Goal: Transaction & Acquisition: Purchase product/service

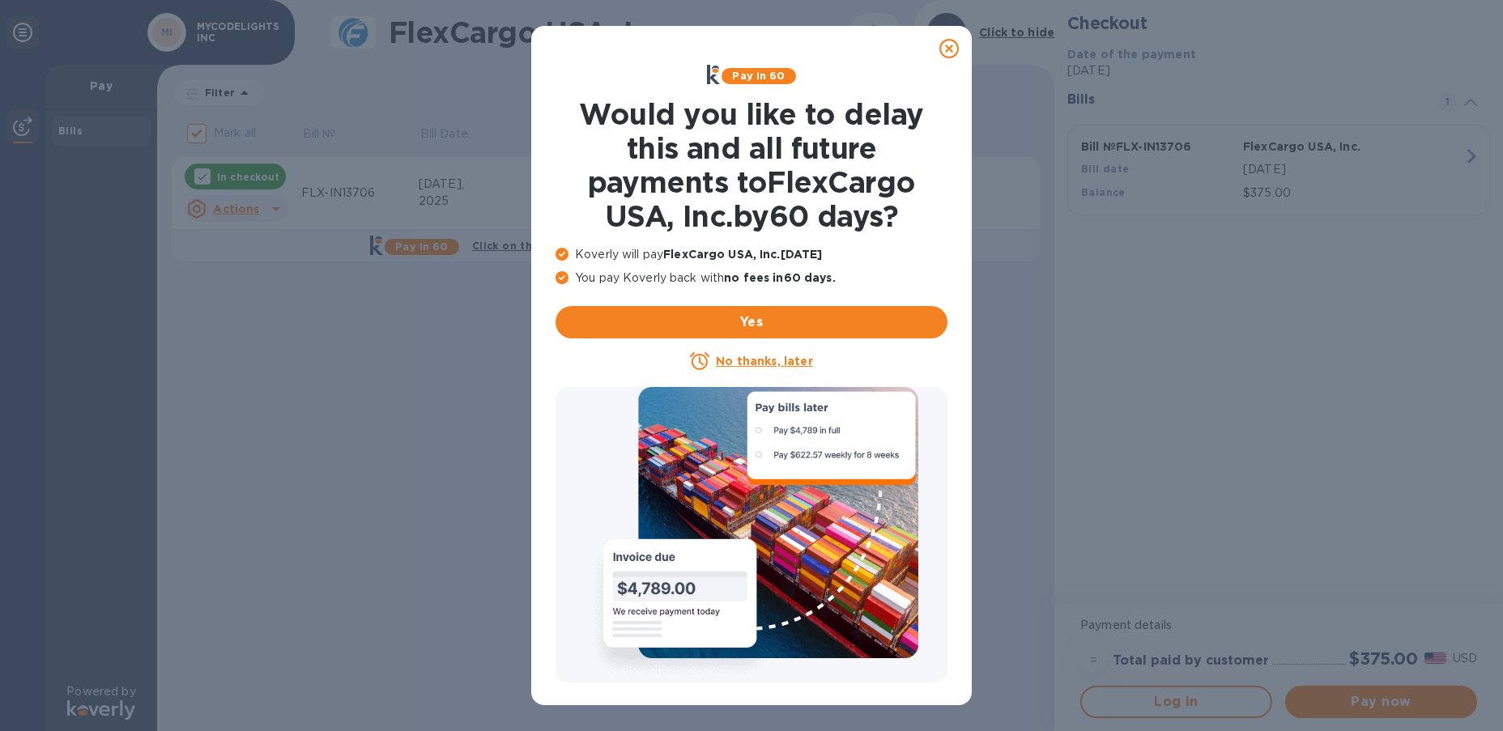
click at [800, 360] on u "No thanks, later" at bounding box center [764, 361] width 96 height 13
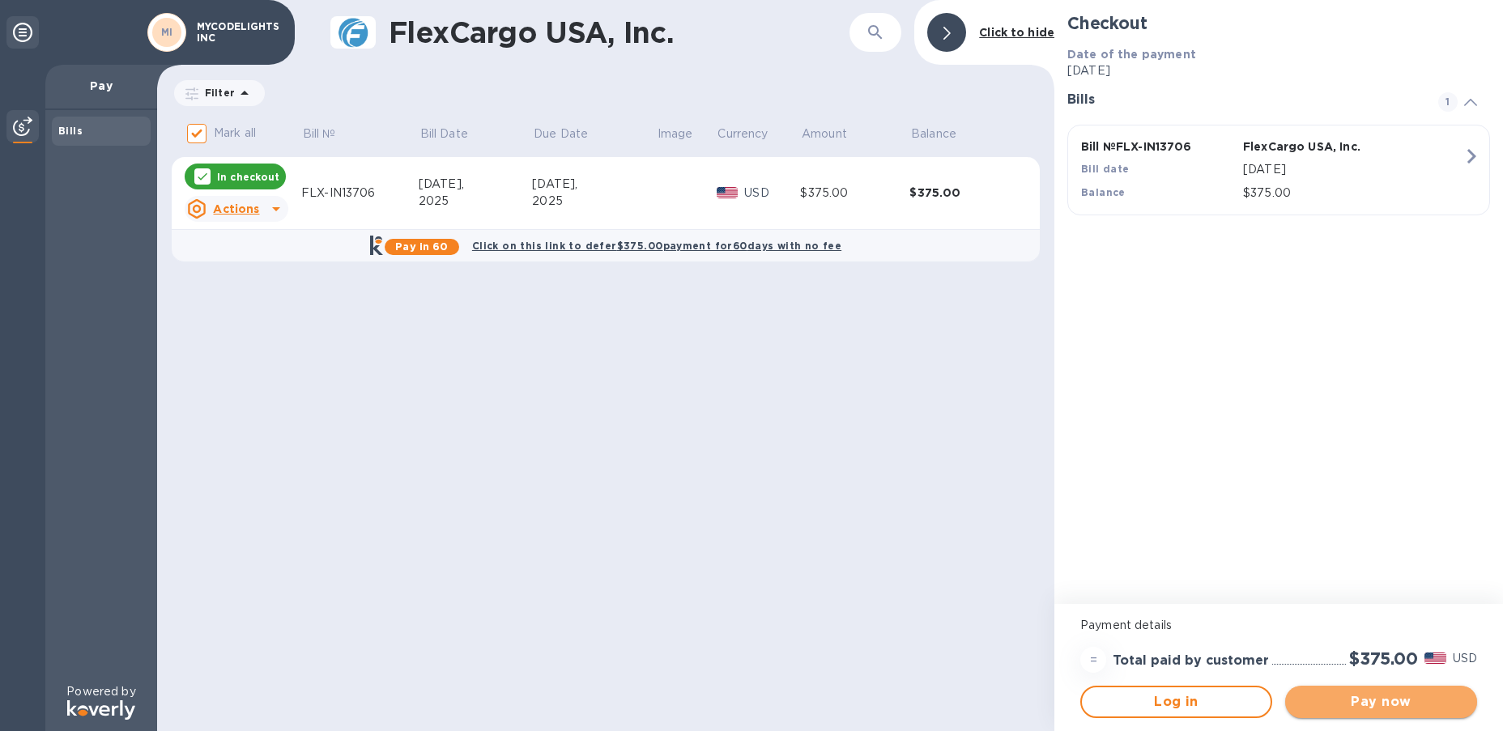
click at [1430, 707] on span "Pay now" at bounding box center [1382, 702] width 166 height 19
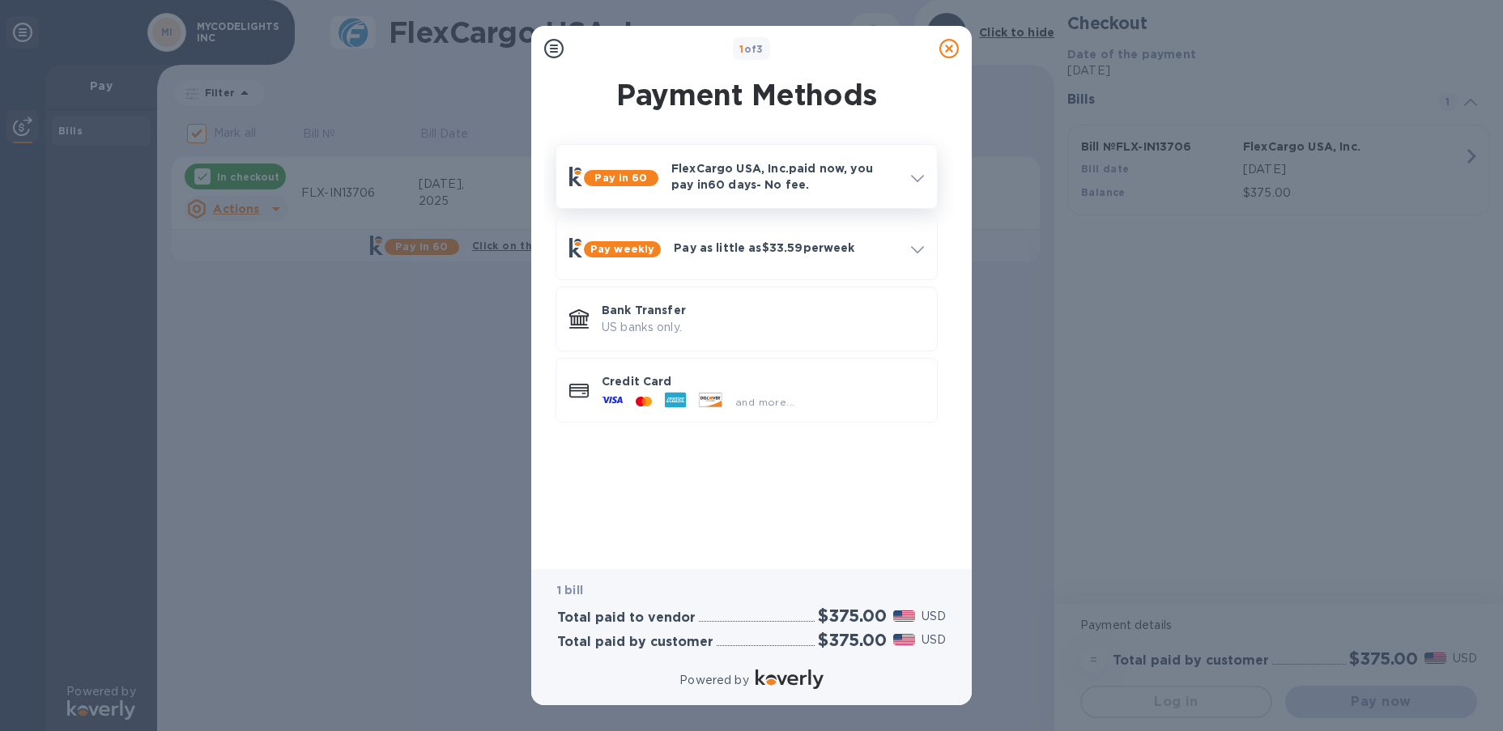
click at [802, 185] on p "FlexCargo USA, Inc. paid now, you pay [DATE] - No fee." at bounding box center [785, 176] width 227 height 32
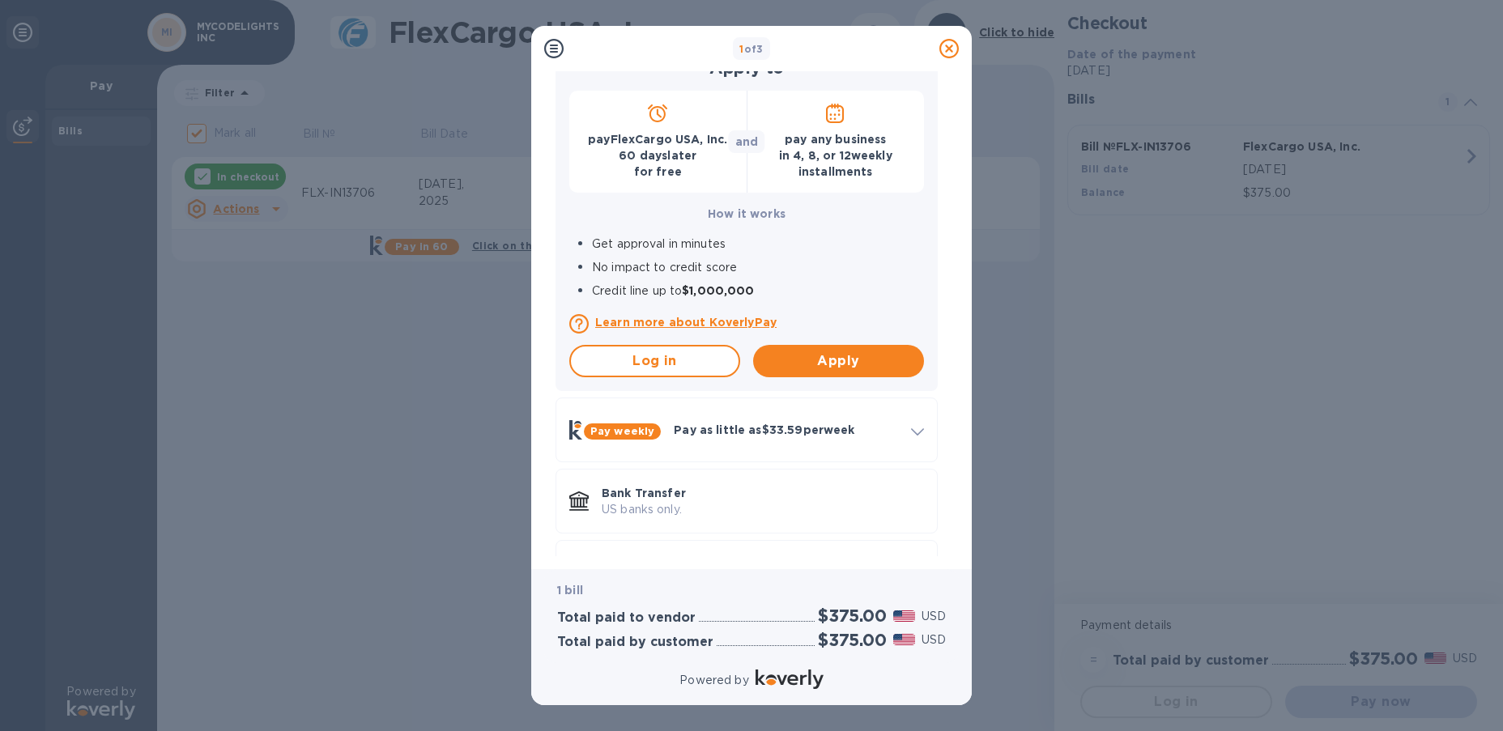
scroll to position [224, 0]
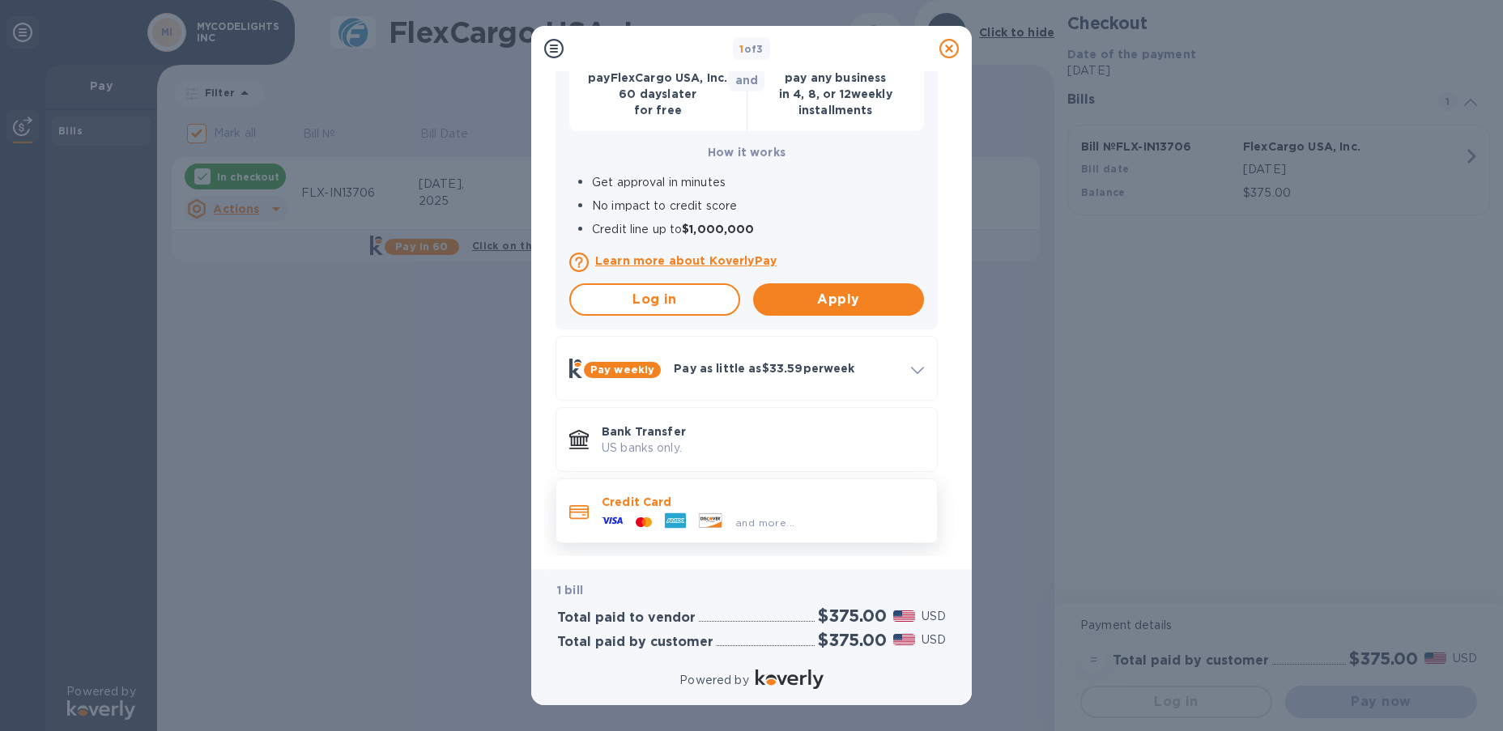
click at [872, 495] on p "Credit Card" at bounding box center [763, 502] width 322 height 16
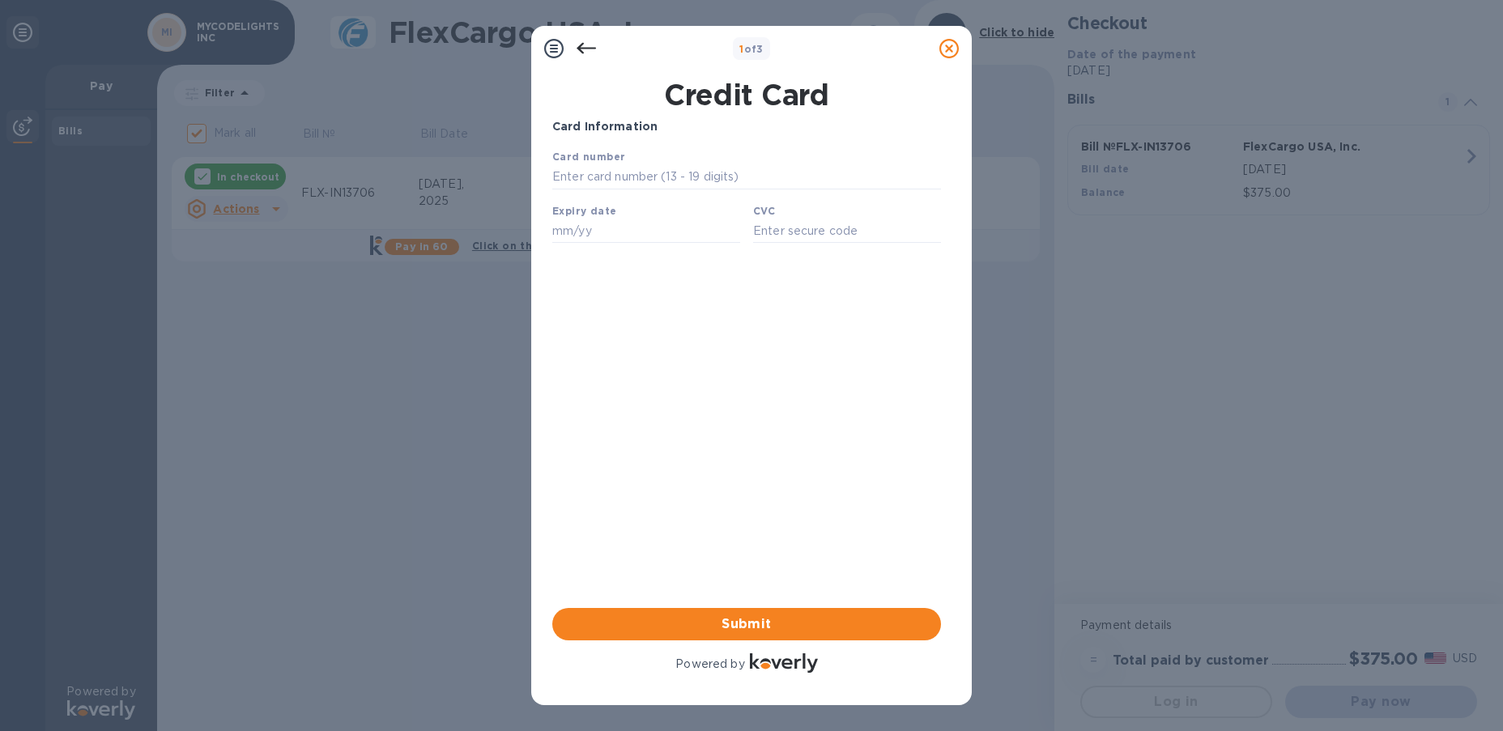
scroll to position [0, 0]
click at [783, 176] on input "text" at bounding box center [746, 177] width 389 height 24
type input "[CREDIT_CARD_NUMBER]"
click at [670, 227] on input "text" at bounding box center [646, 231] width 188 height 24
type input "09/28"
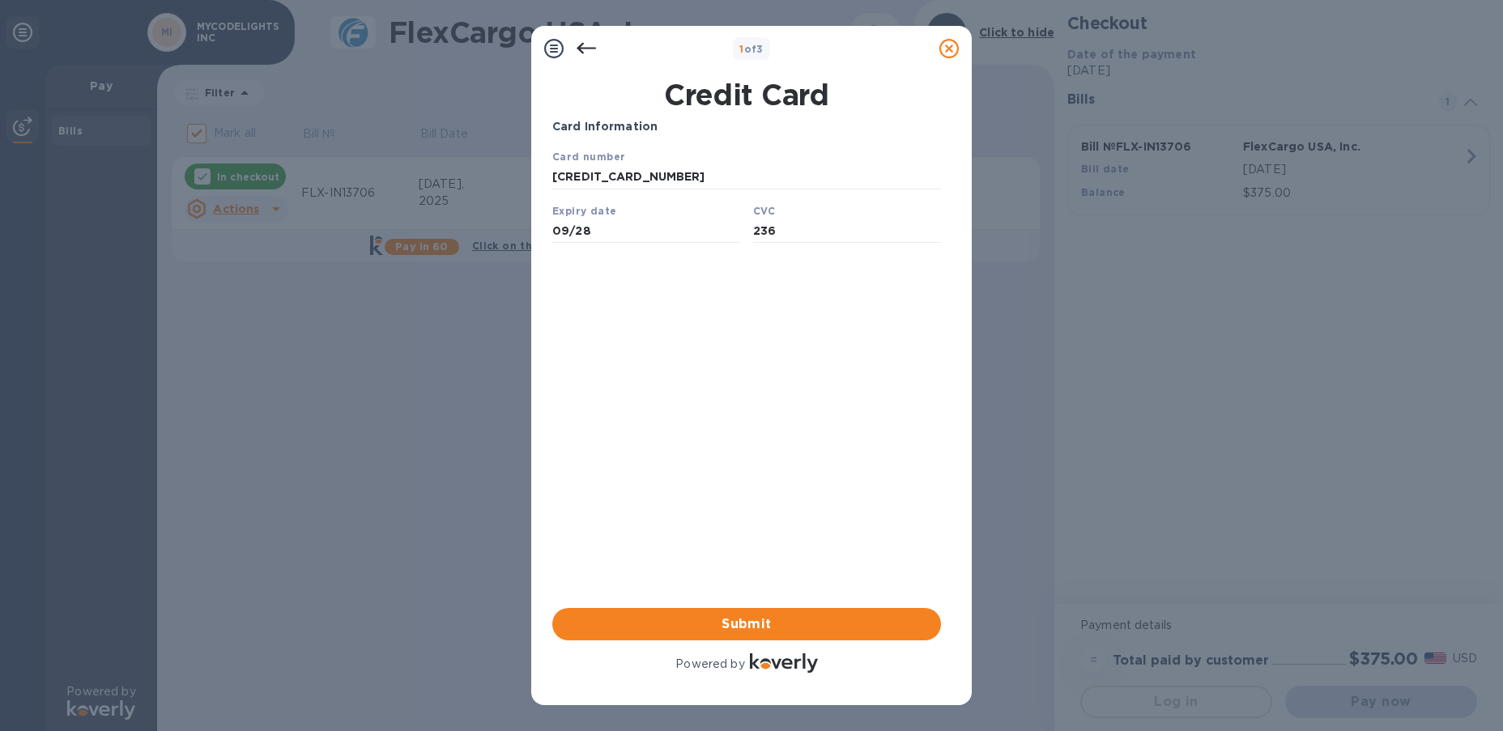
type input "236"
click at [758, 406] on div "Card Information Your browser does not support iframes Submit Powered by" at bounding box center [746, 397] width 389 height 558
click at [787, 615] on span "Submit" at bounding box center [746, 624] width 363 height 19
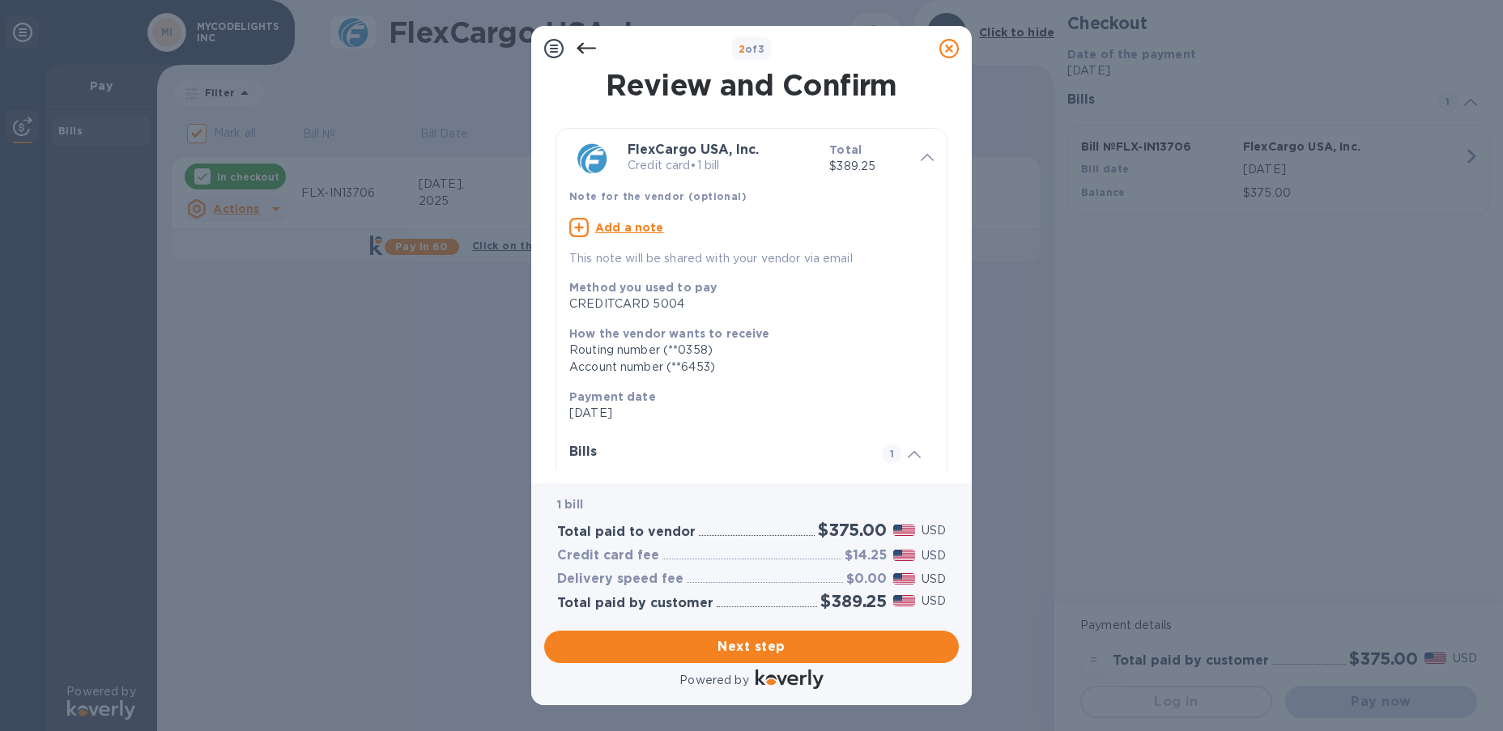
click at [579, 44] on icon at bounding box center [586, 48] width 19 height 19
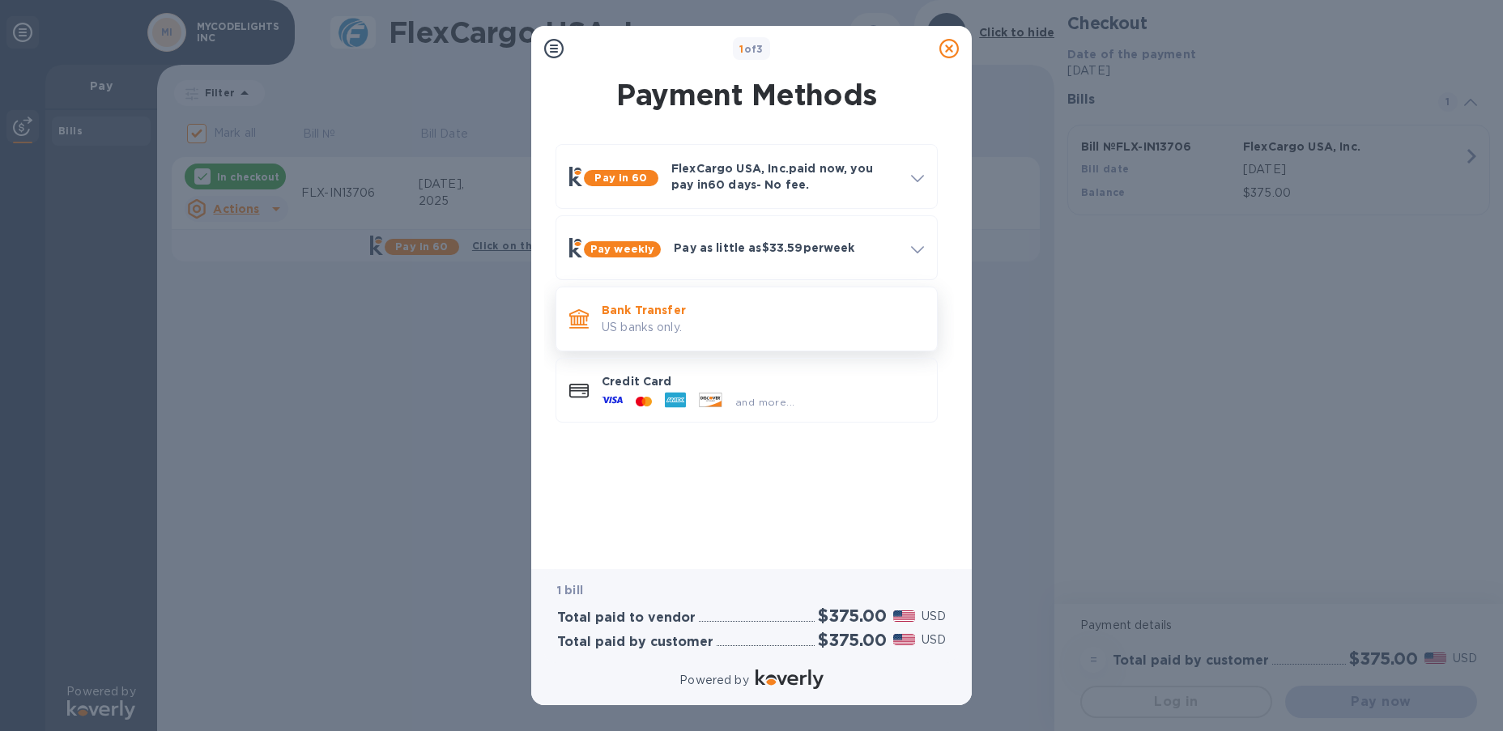
click at [768, 318] on p "Bank Transfer" at bounding box center [763, 310] width 322 height 16
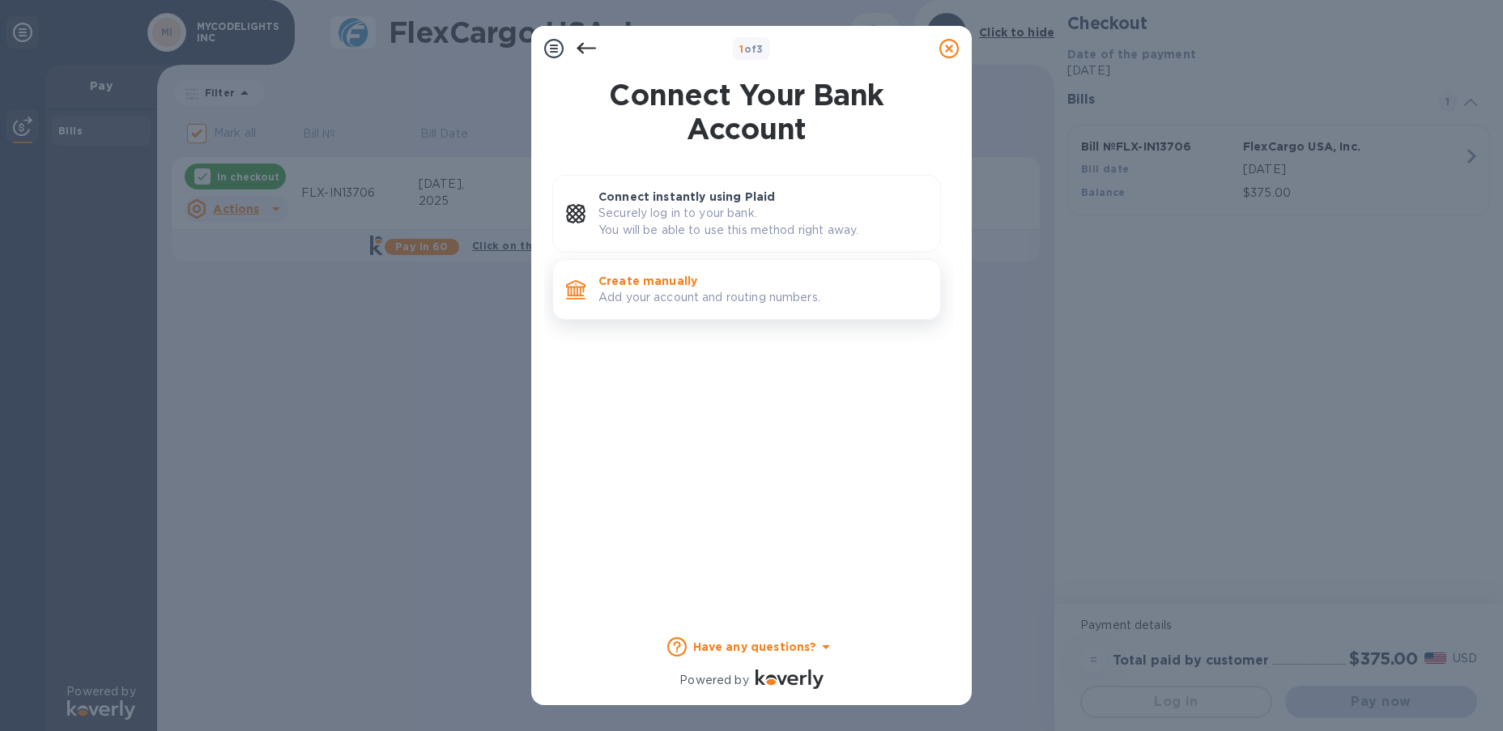
click at [762, 295] on p "Add your account and routing numbers." at bounding box center [763, 297] width 329 height 17
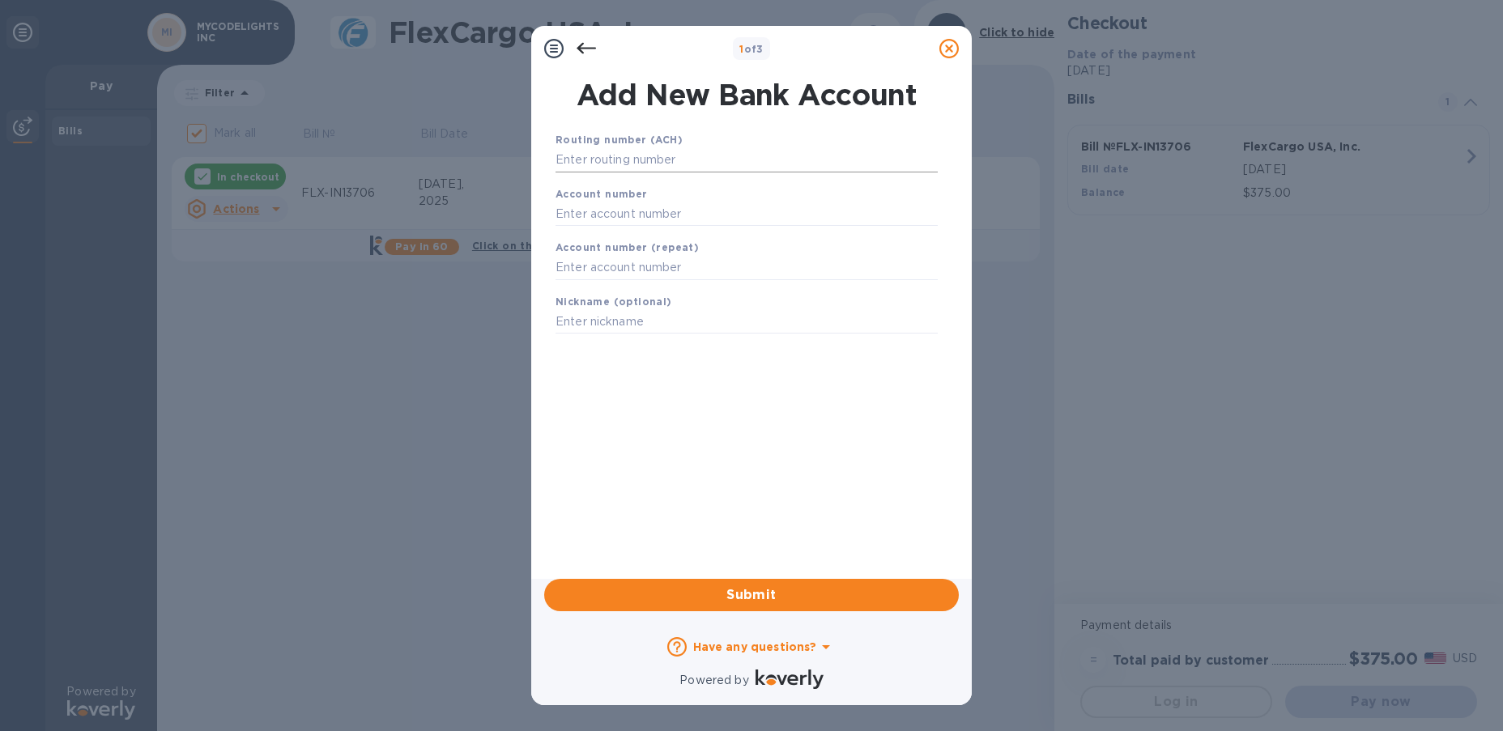
click at [748, 160] on input "text" at bounding box center [747, 160] width 382 height 24
type input "322271627"
click at [719, 230] on input "text" at bounding box center [747, 234] width 382 height 24
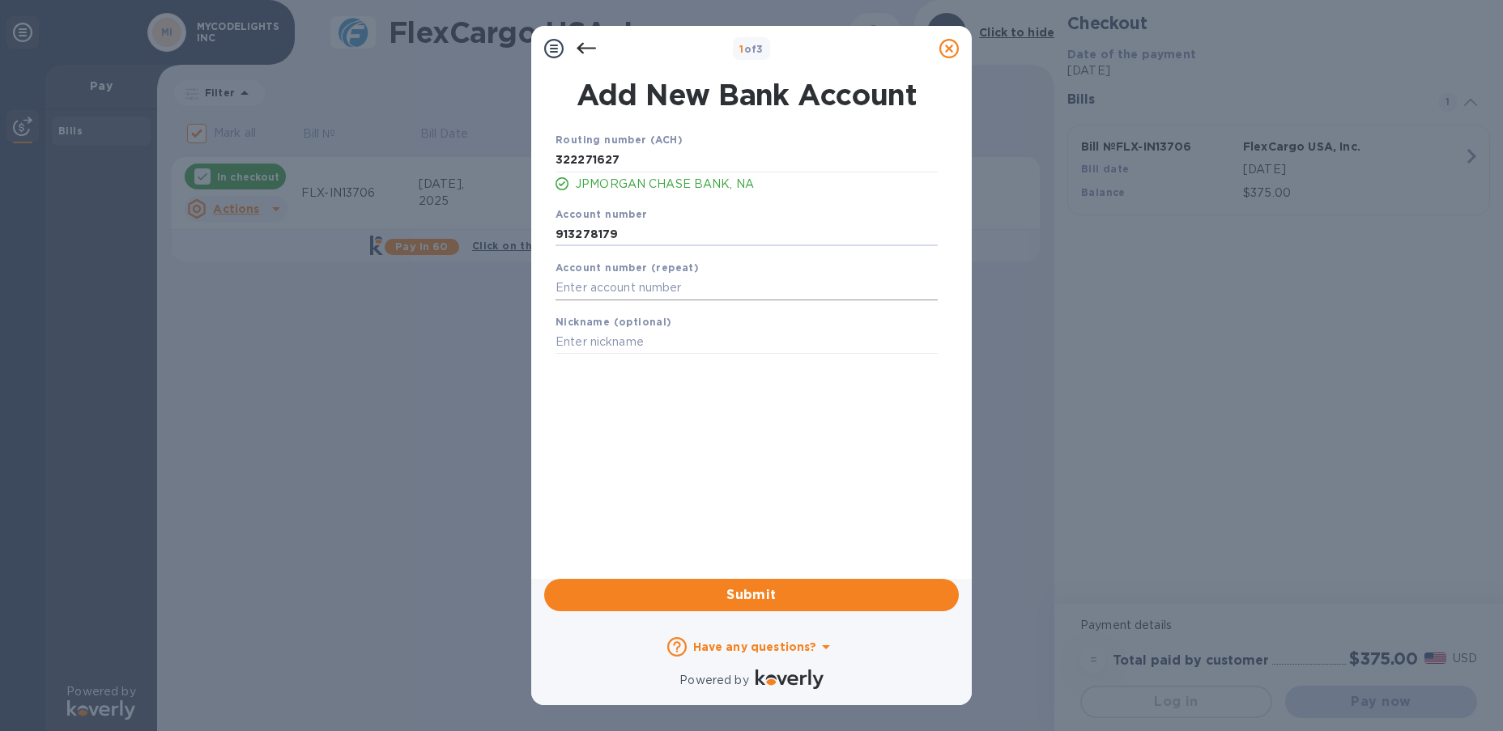
type input "913278179"
click at [737, 278] on input "text" at bounding box center [747, 288] width 382 height 24
type input "913278179"
click at [658, 337] on input "text" at bounding box center [747, 342] width 382 height 24
type input "Webo8179"
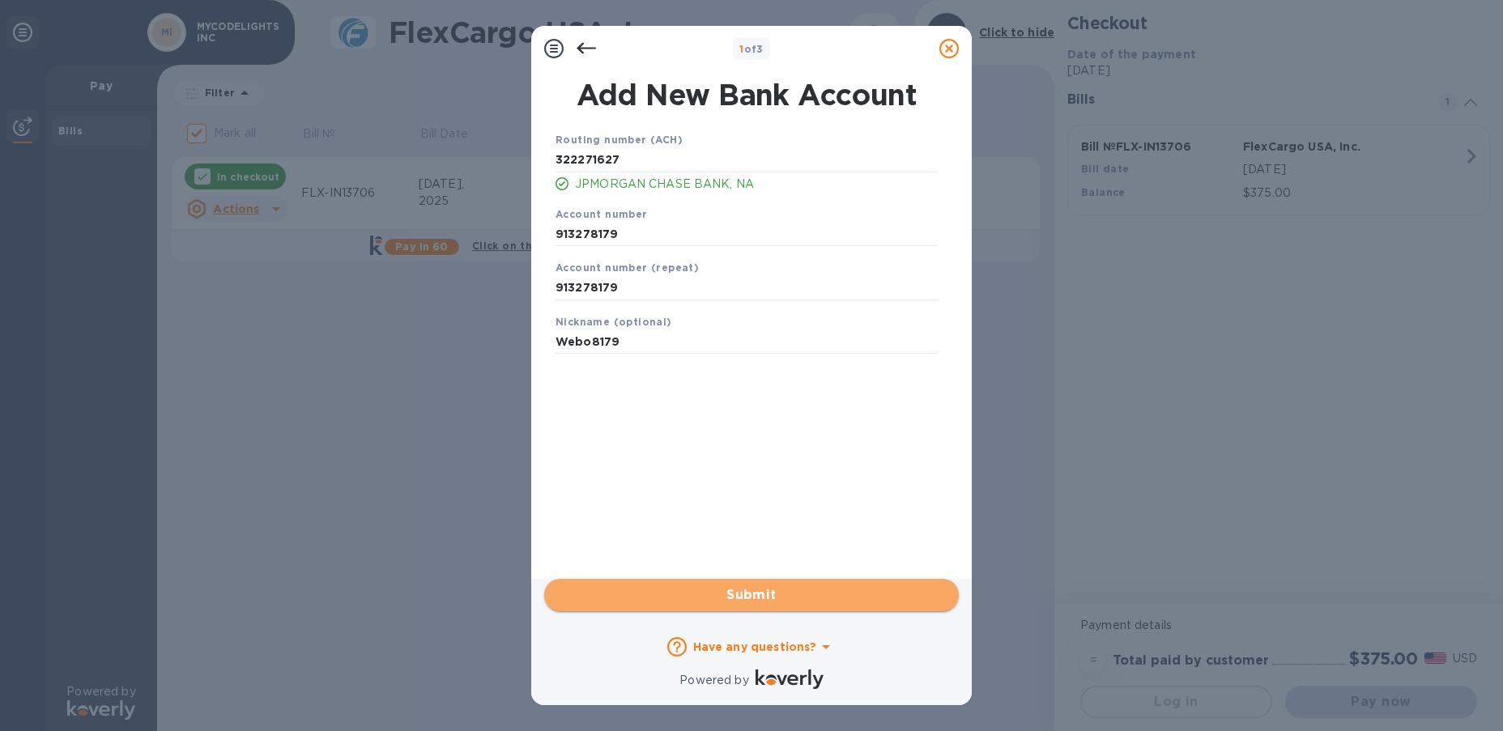
click at [792, 591] on span "Submit" at bounding box center [751, 595] width 389 height 19
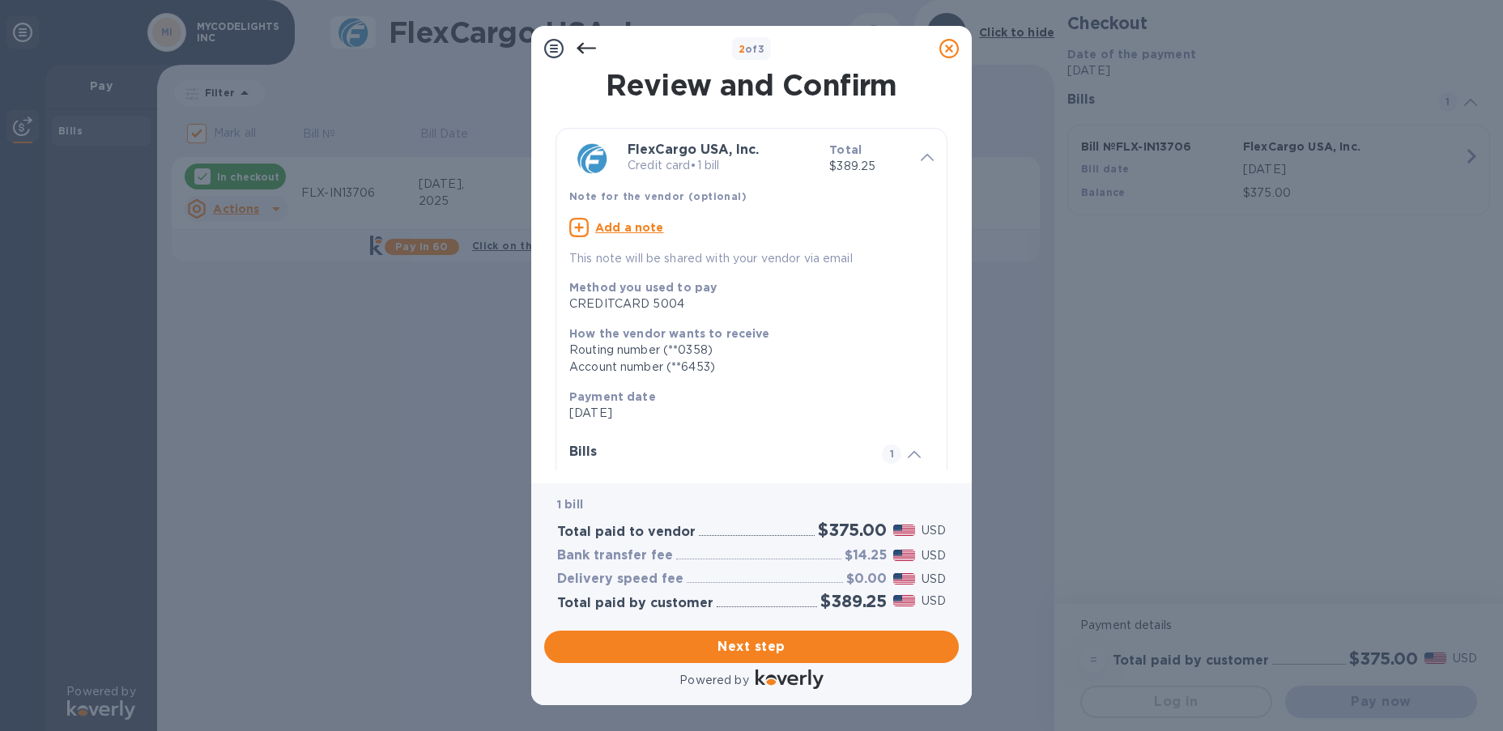
click at [582, 52] on icon at bounding box center [586, 48] width 19 height 11
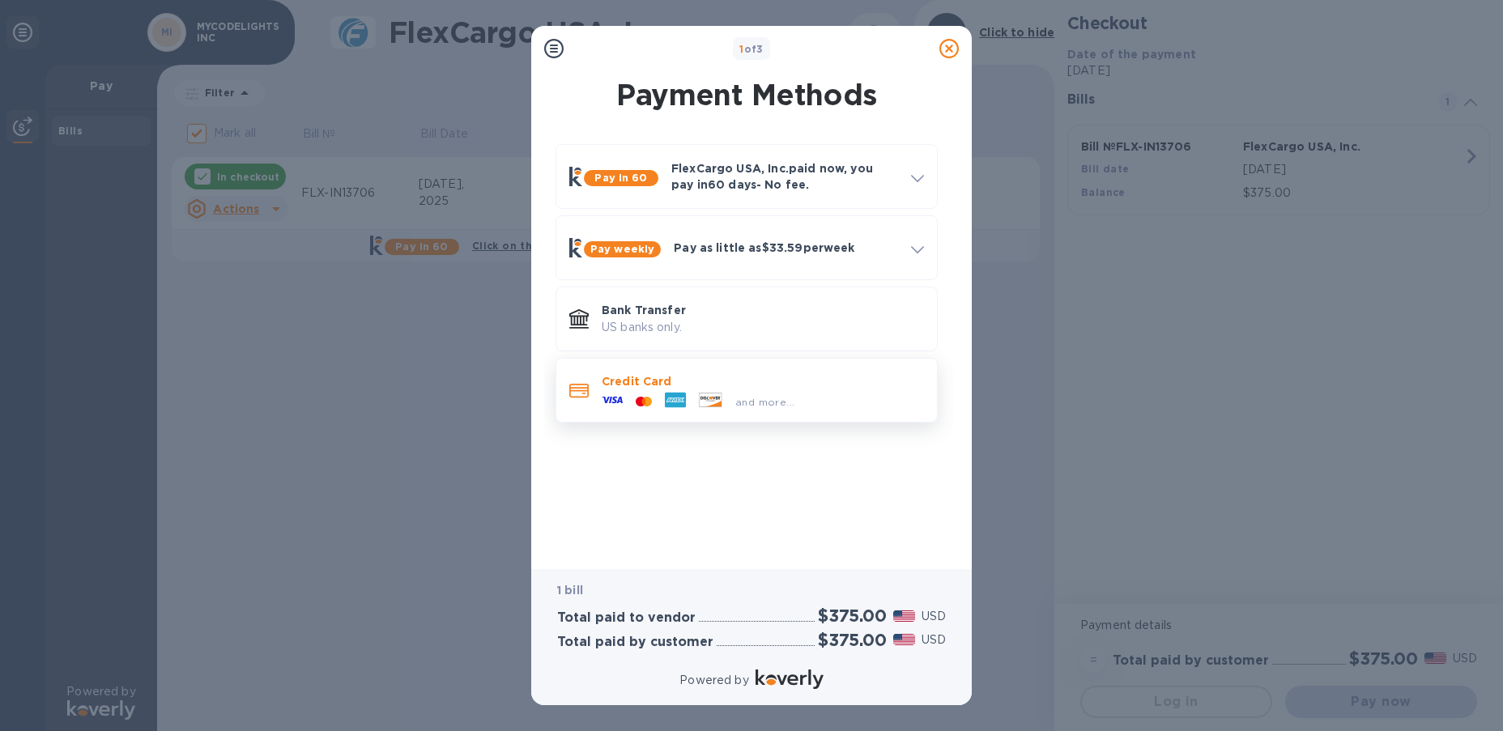
click at [688, 377] on p "Credit Card" at bounding box center [763, 381] width 322 height 16
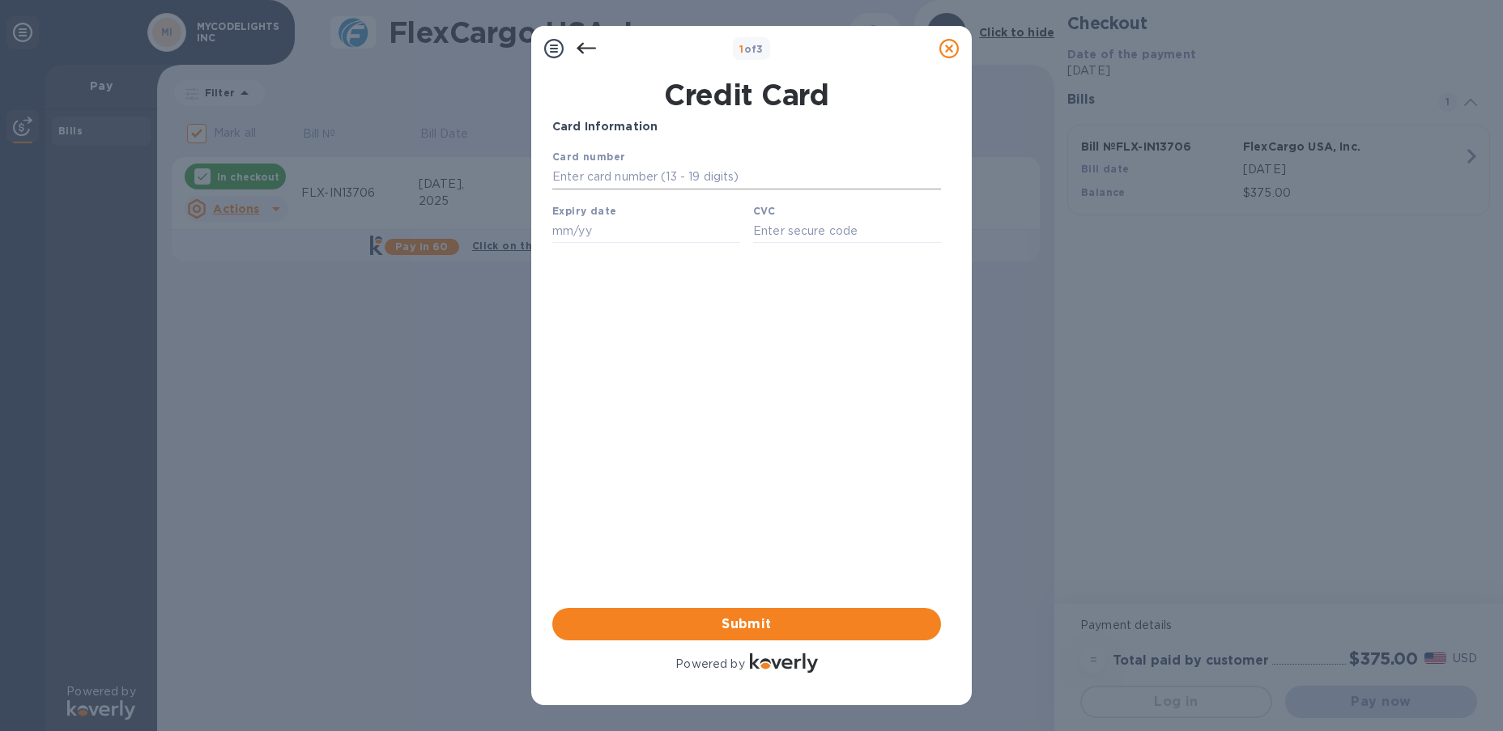
click at [753, 181] on input "text" at bounding box center [746, 177] width 389 height 24
click at [753, 181] on input "[CREDIT_CARD_NUMBER]" at bounding box center [746, 177] width 389 height 24
type input "[CREDIT_CARD_NUMBER]"
click at [634, 230] on input "text" at bounding box center [646, 231] width 188 height 24
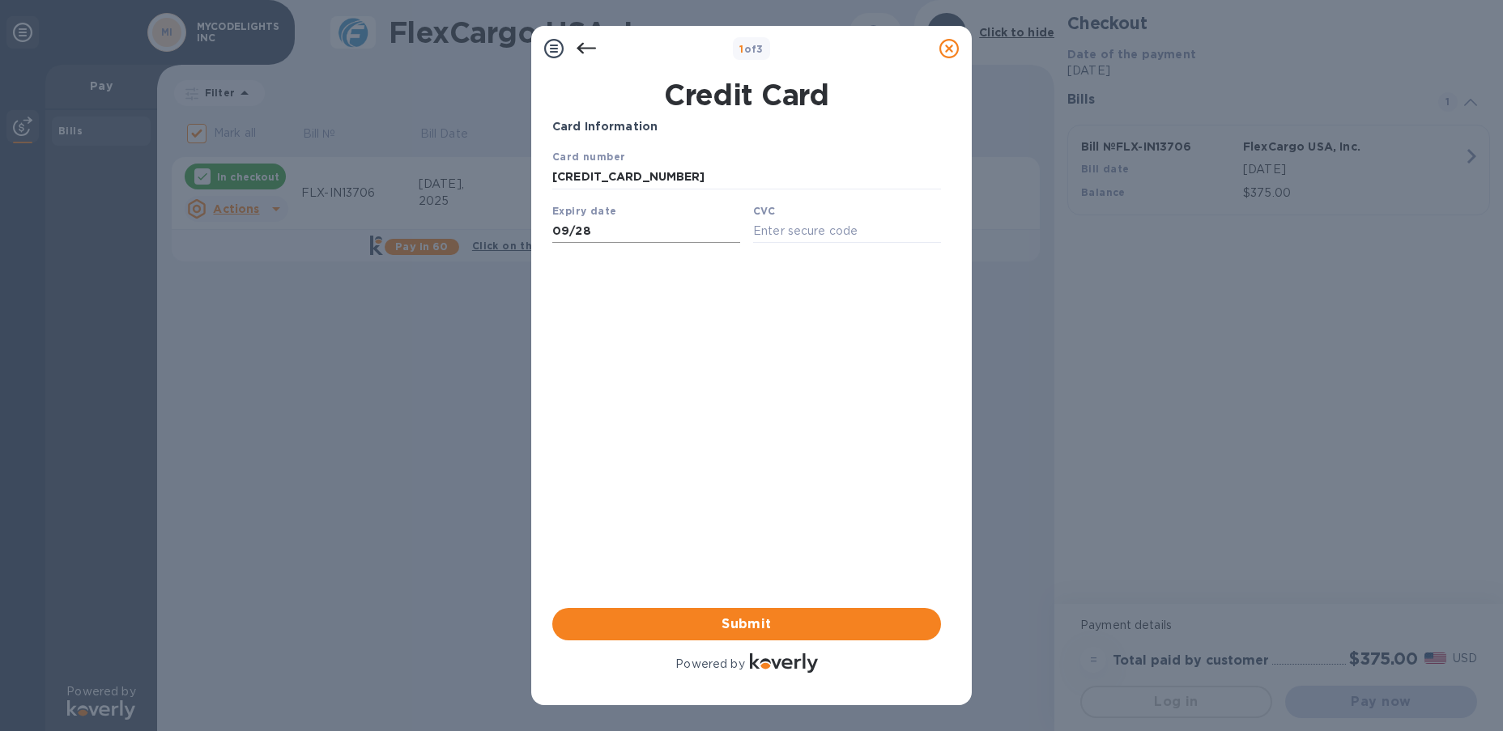
type input "09/28"
type input "236"
click at [747, 623] on span "Submit" at bounding box center [746, 624] width 363 height 19
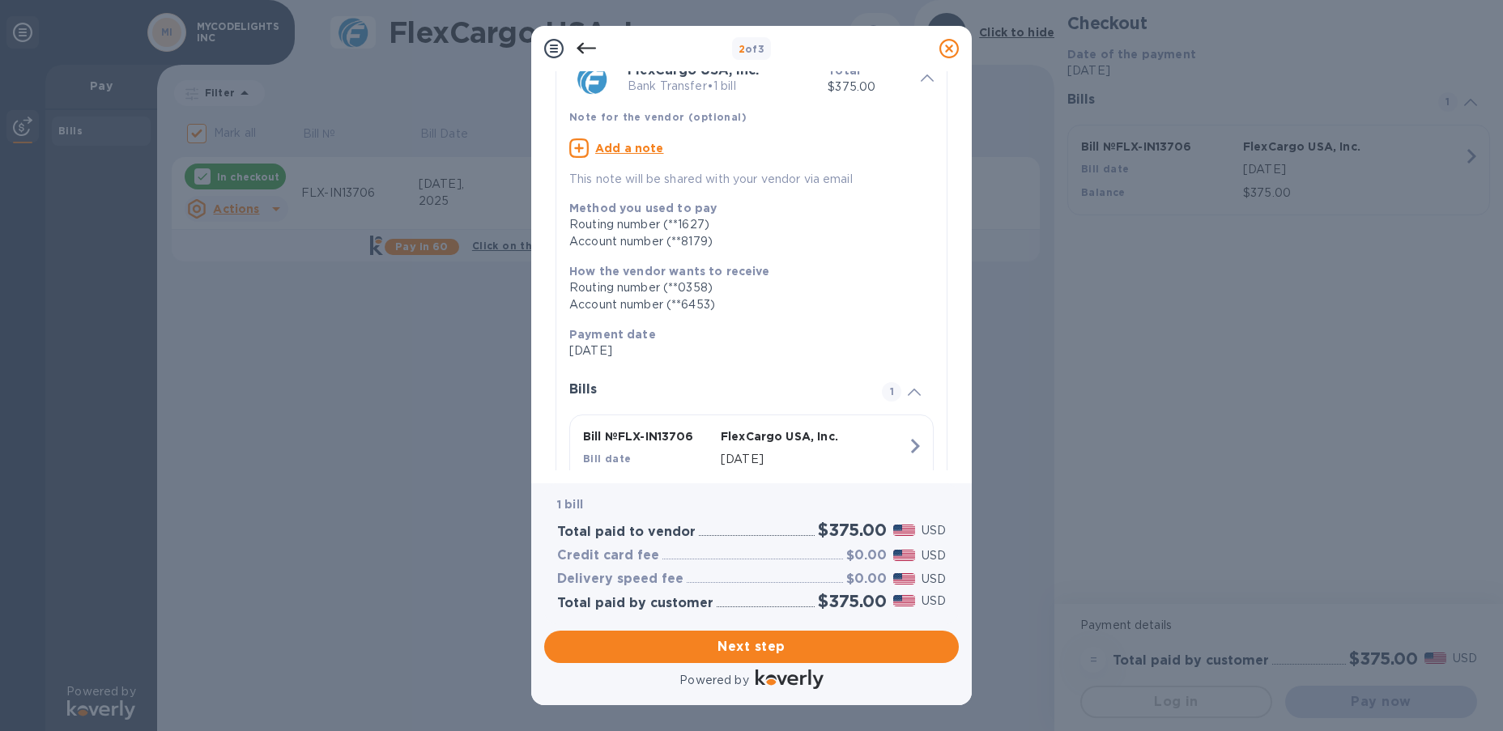
scroll to position [156, 0]
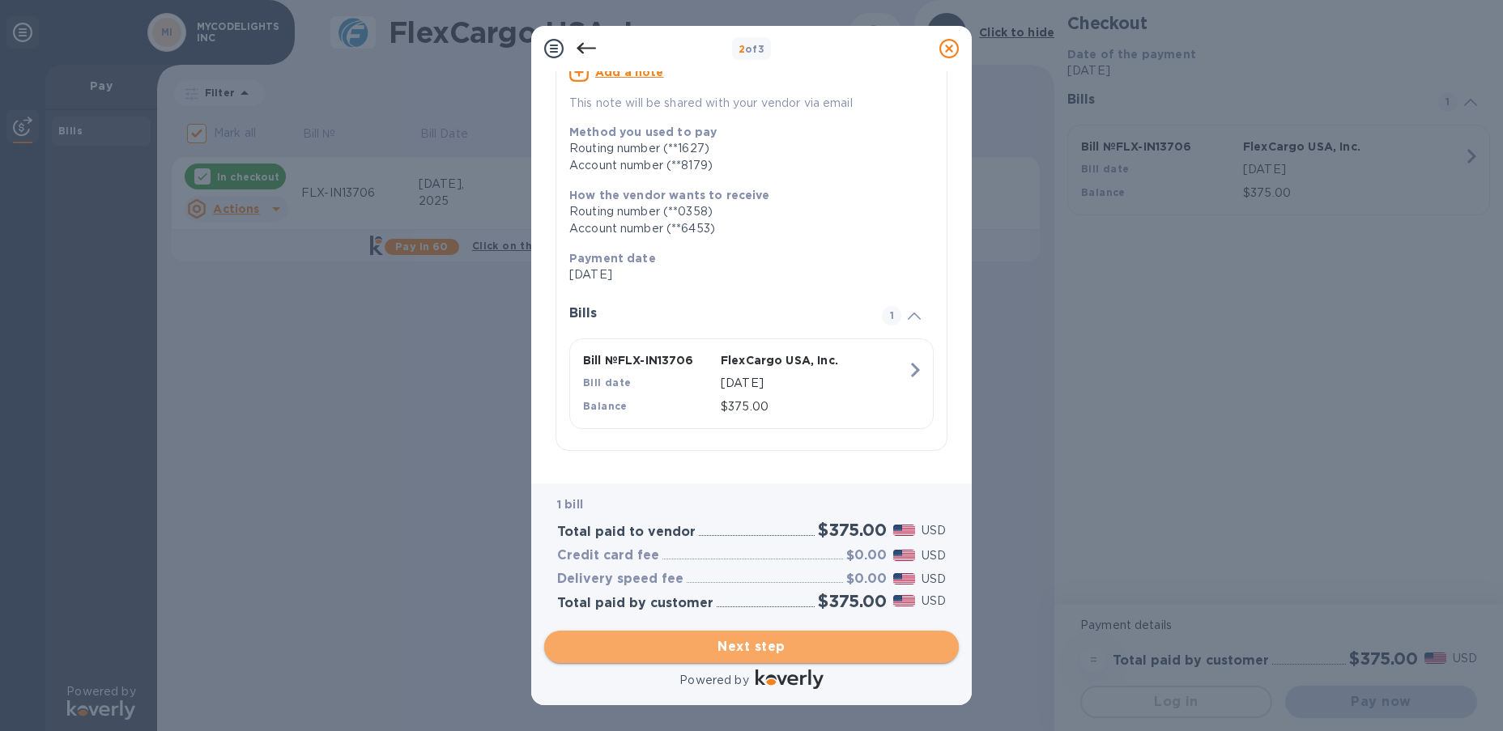
click at [872, 645] on span "Next step" at bounding box center [751, 647] width 389 height 19
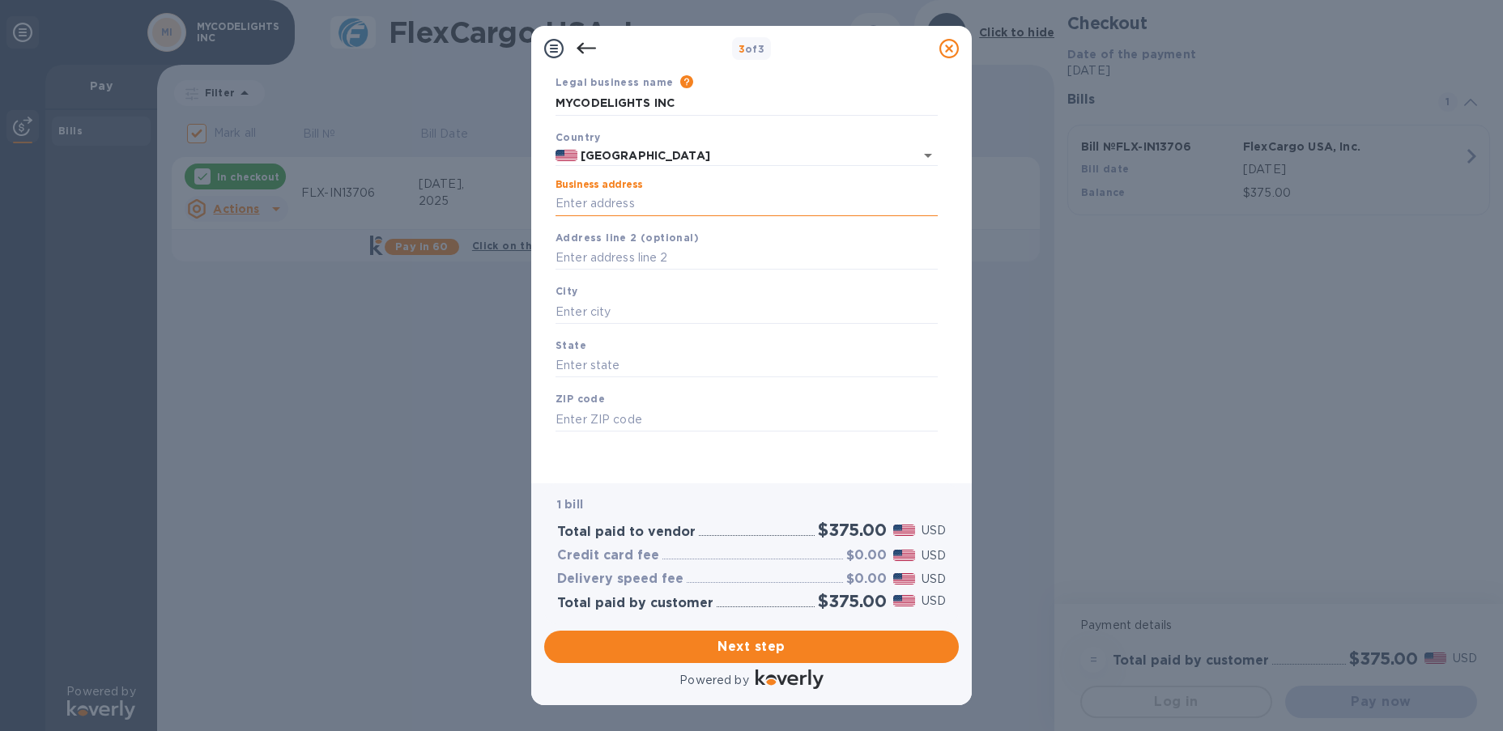
click at [684, 207] on input "Business address" at bounding box center [747, 204] width 382 height 24
type input "[STREET_ADDRESS]"
click at [653, 254] on input "text" at bounding box center [747, 258] width 382 height 24
click at [596, 314] on input "text" at bounding box center [747, 312] width 382 height 24
type input "m"
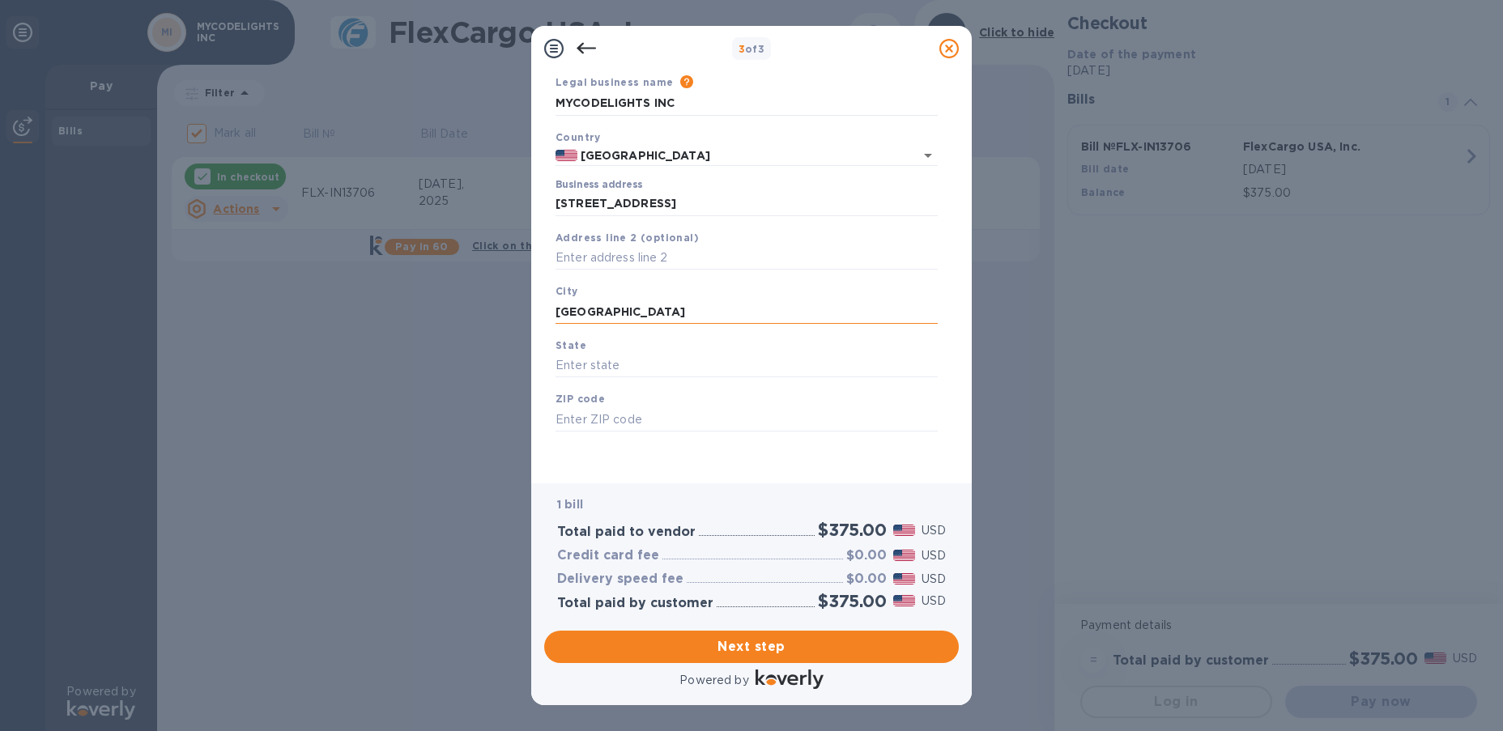
type input "[GEOGRAPHIC_DATA]"
type input "c"
type input "CA"
type input "91755"
click at [871, 479] on div "Business Information Legal business name Please provide the legal name that app…" at bounding box center [751, 277] width 441 height 412
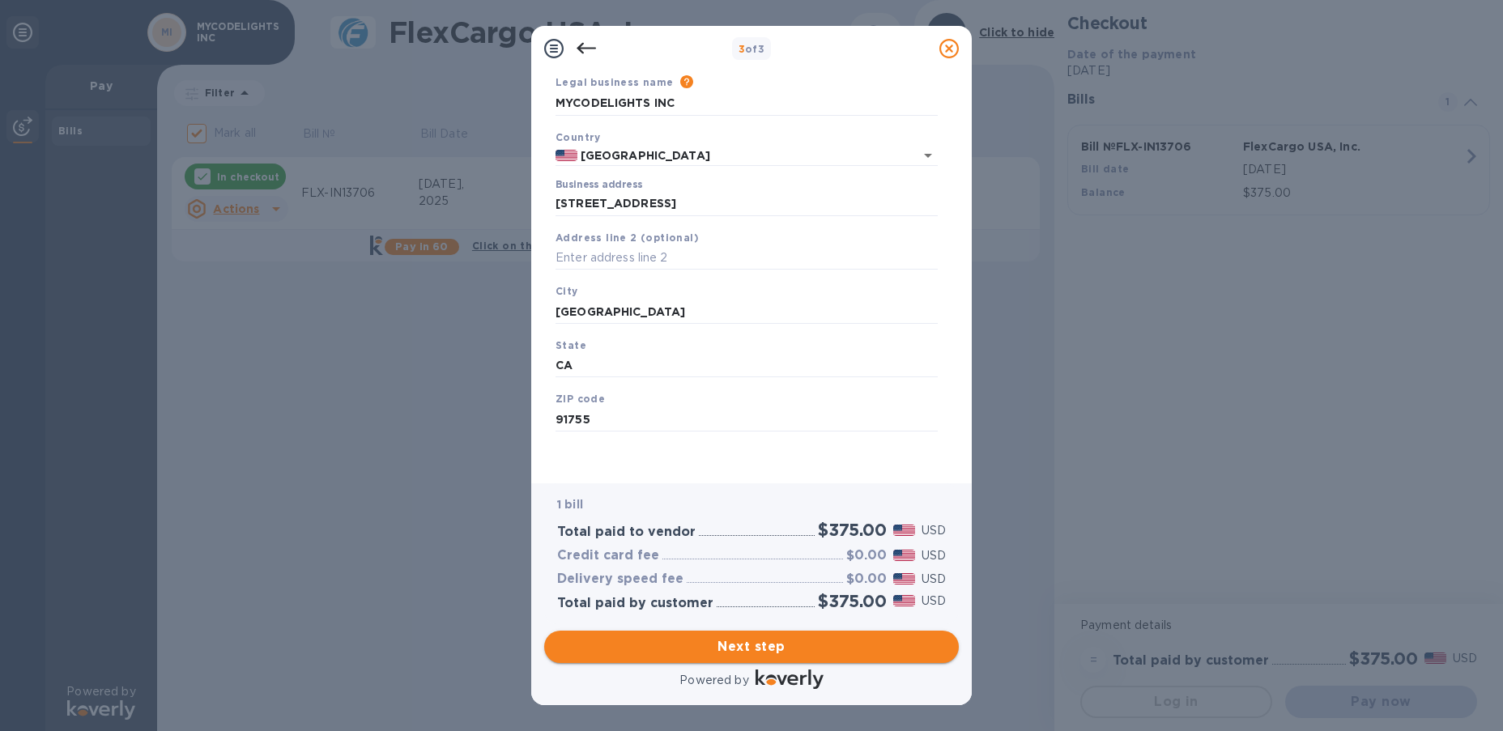
click at [869, 645] on span "Next step" at bounding box center [751, 647] width 389 height 19
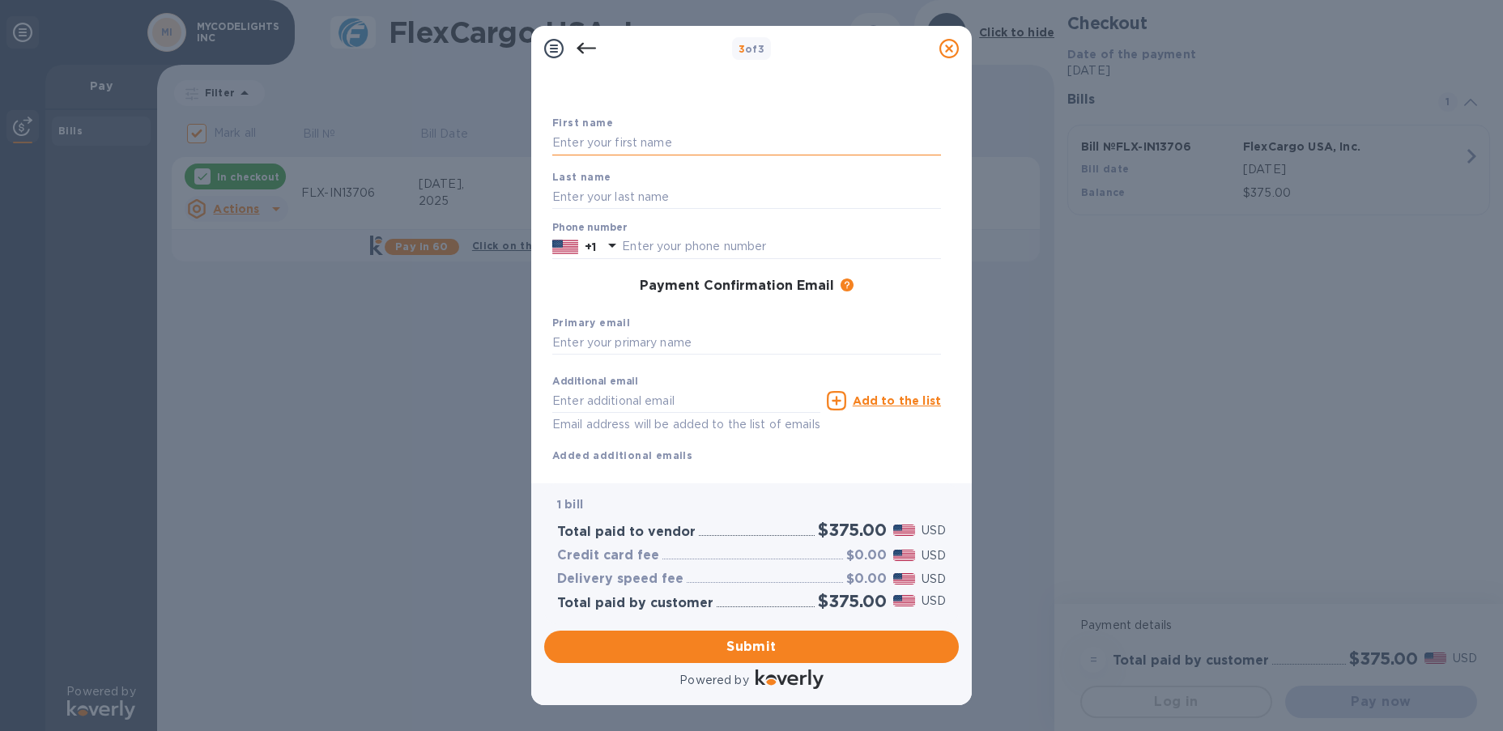
click at [713, 151] on input "text" at bounding box center [746, 143] width 389 height 24
type input "[PERSON_NAME]"
type input "Dong"
type input "6262276856"
type input "c"
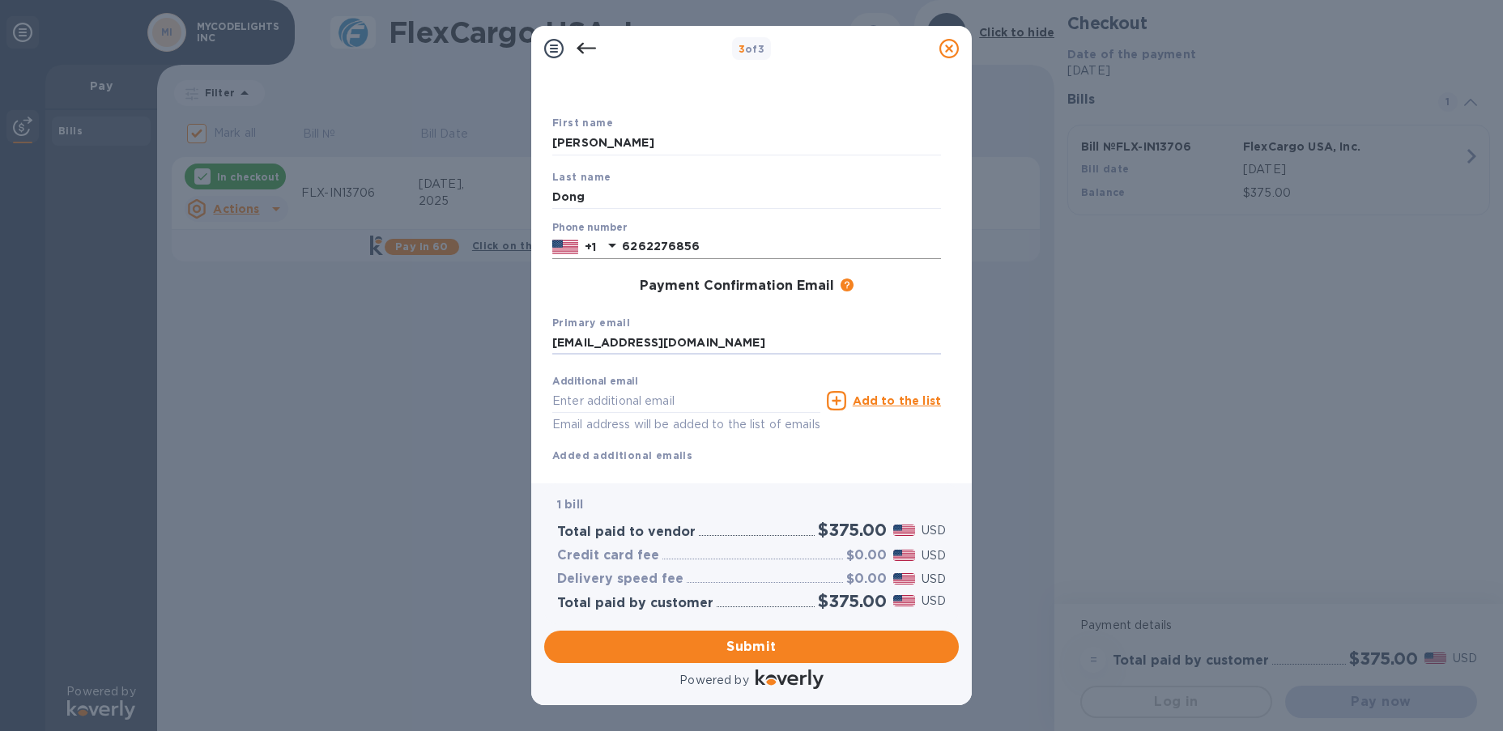
type input "[EMAIL_ADDRESS][DOMAIN_NAME]"
click at [853, 162] on div "Last name [PERSON_NAME]" at bounding box center [747, 189] width 402 height 54
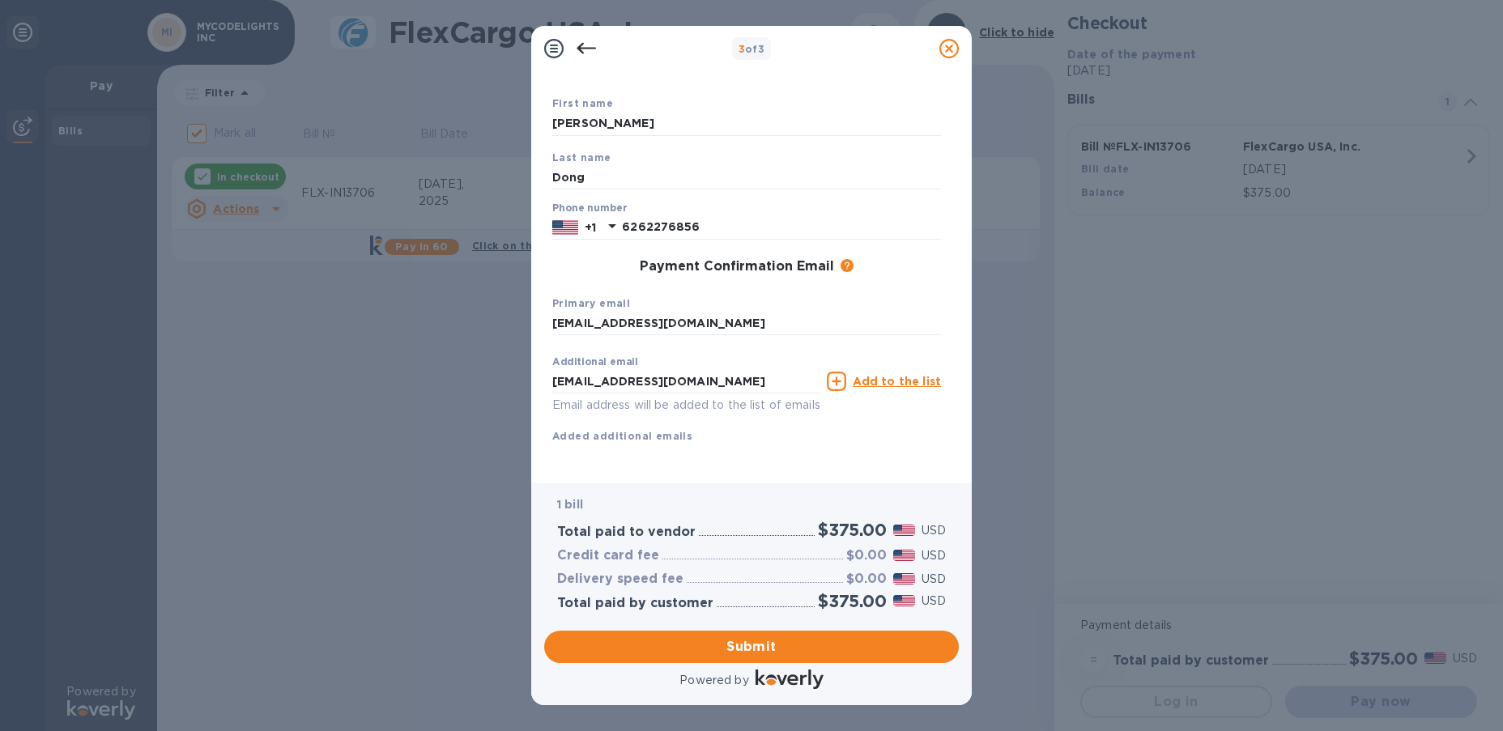
scroll to position [99, 0]
drag, startPoint x: 753, startPoint y: 373, endPoint x: 384, endPoint y: 350, distance: 370.1
click at [384, 350] on div "3 of 3 Payment Contact Information First name [PERSON_NAME] Last name Dong Phon…" at bounding box center [751, 365] width 1503 height 731
click at [800, 439] on div "First name [PERSON_NAME] Last name [PERSON_NAME] Phone number [PHONE_NUMBER] Pa…" at bounding box center [746, 283] width 389 height 376
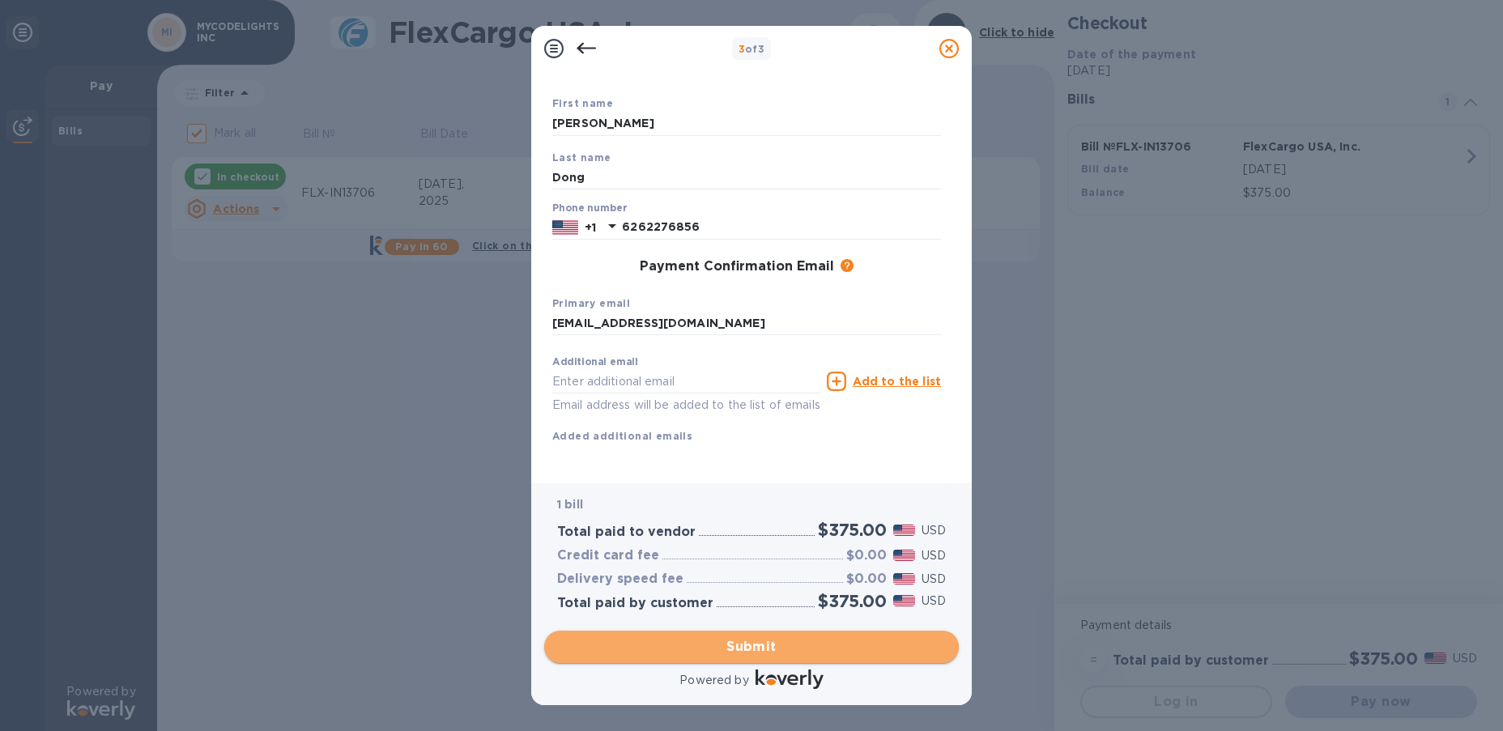
click at [892, 644] on span "Submit" at bounding box center [751, 647] width 389 height 19
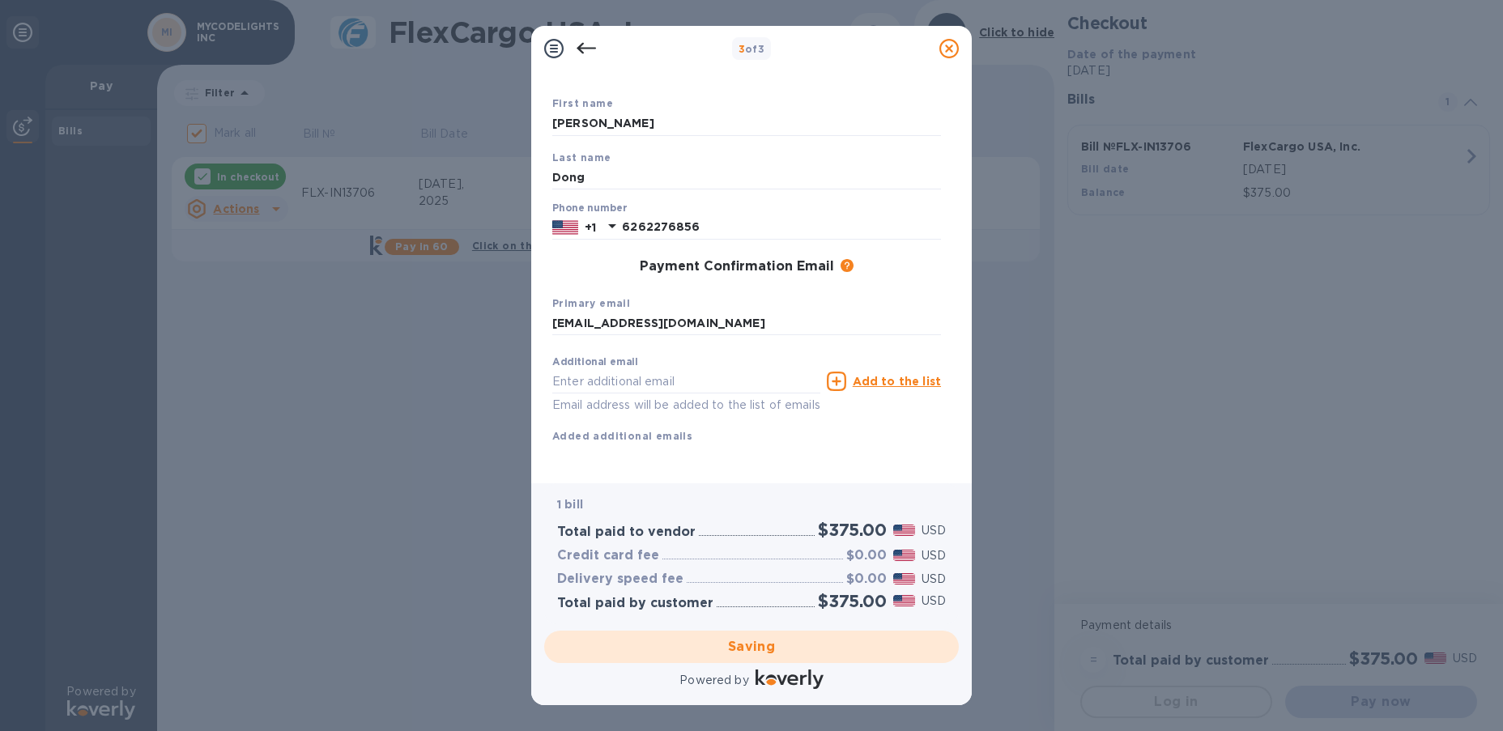
checkbox input "false"
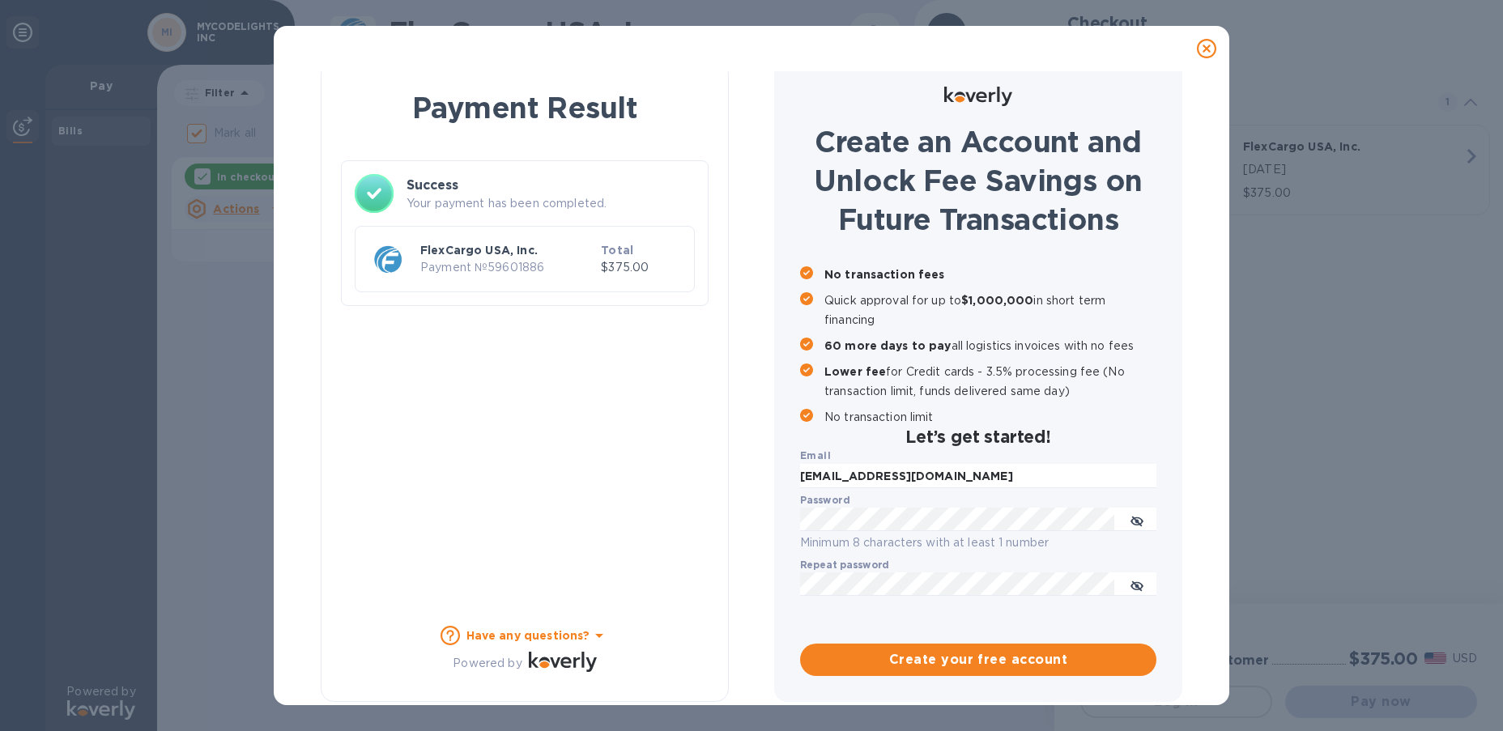
scroll to position [14, 0]
click at [673, 308] on div "Success Your payment has been completed. FlexCargo USA, Inc. Payment № 59601886…" at bounding box center [525, 239] width 368 height 159
